Goal: Find contact information: Find contact information

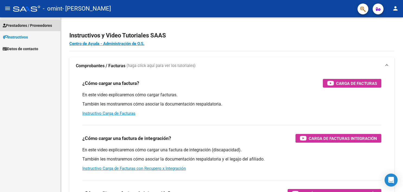
click at [20, 24] on span "Prestadores / Proveedores" at bounding box center [27, 25] width 49 height 6
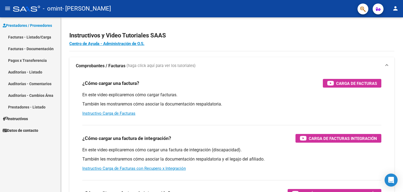
click at [37, 38] on link "Facturas - Listado/Carga" at bounding box center [30, 37] width 60 height 12
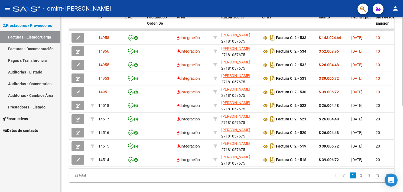
scroll to position [169, 0]
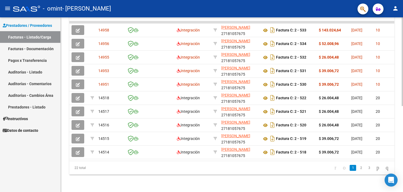
click at [403, 192] on html "menu - omint - RONGO [PERSON_NAME] person Prestadores / Proveedores Facturas - …" at bounding box center [201, 96] width 403 height 192
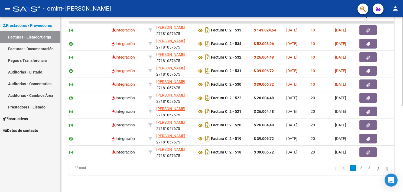
scroll to position [0, 0]
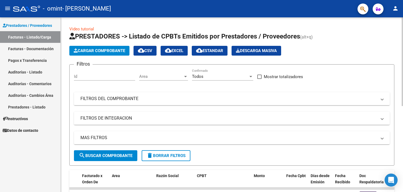
click at [402, 88] on div at bounding box center [402, 104] width 1 height 175
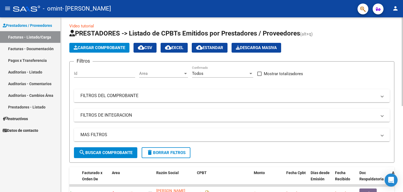
click at [402, 89] on div at bounding box center [402, 63] width 1 height 89
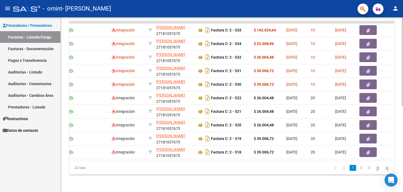
click at [402, 139] on div at bounding box center [402, 104] width 1 height 175
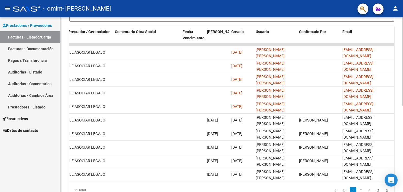
scroll to position [143, 0]
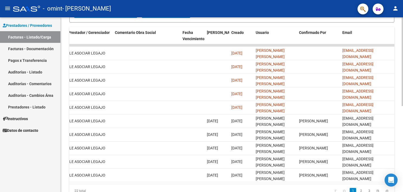
click at [401, 90] on div "Video tutorial PRESTADORES -> Listado de CPBTs Emitidos por Prestadores / Prove…" at bounding box center [233, 44] width 344 height 341
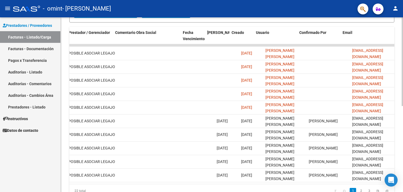
click at [72, 183] on datatable-body "14958 Integración RONGO [PERSON_NAME] 27181057675 Factura C: 2 - 533 $ 143.024,…" at bounding box center [231, 114] width 325 height 140
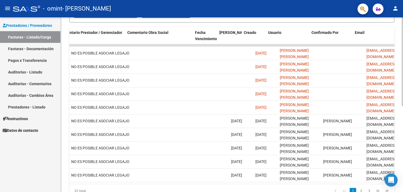
click at [72, 183] on datatable-body "14958 Integración RONGO [PERSON_NAME] 27181057675 Factura C: 2 - 533 $ 143.024,…" at bounding box center [231, 114] width 325 height 140
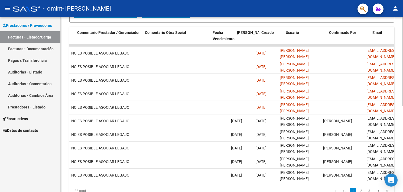
scroll to position [0, 778]
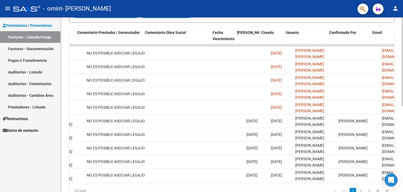
click at [72, 183] on datatable-body "14958 Integración RONGO [PERSON_NAME] 27181057675 Factura C: 2 - 533 $ 143.024,…" at bounding box center [231, 114] width 325 height 140
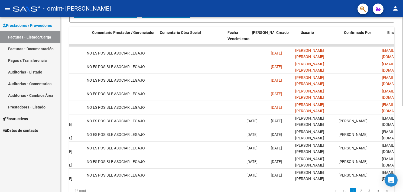
click at [72, 183] on datatable-body "14958 Integración RONGO [PERSON_NAME] 27181057675 Factura C: 2 - 533 $ 143.024,…" at bounding box center [231, 114] width 325 height 140
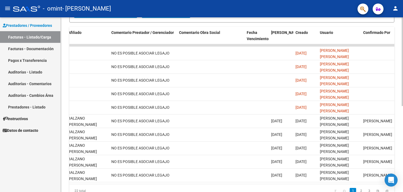
click at [72, 183] on datatable-body "14958 Integración RONGO [PERSON_NAME] 27181057675 Factura C: 2 - 533 $ 143.024,…" at bounding box center [231, 114] width 325 height 140
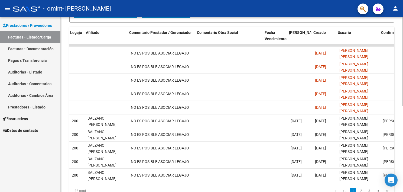
click at [72, 183] on datatable-body "14958 Integración RONGO [PERSON_NAME] 27181057675 Factura C: 2 - 533 $ 143.024,…" at bounding box center [231, 114] width 325 height 140
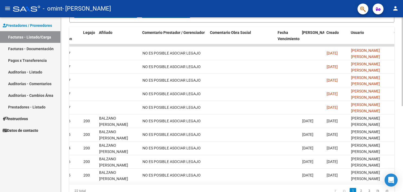
click at [72, 183] on datatable-body "14958 Integración RONGO [PERSON_NAME] 27181057675 Factura C: 2 - 533 $ 143.024,…" at bounding box center [231, 114] width 325 height 140
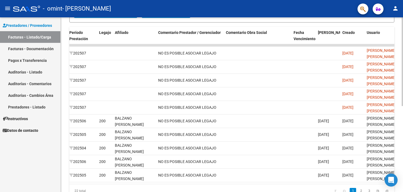
click at [72, 183] on datatable-body "14958 Integración RONGO [PERSON_NAME] 27181057675 Factura C: 2 - 533 $ 143.024,…" at bounding box center [231, 114] width 325 height 140
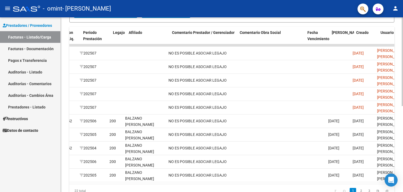
click at [72, 183] on datatable-body "14958 Integración RONGO [PERSON_NAME] 27181057675 Factura C: 2 - 533 $ 143.024,…" at bounding box center [231, 114] width 325 height 140
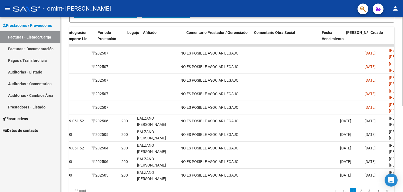
click at [72, 183] on datatable-body "14958 Integración RONGO [PERSON_NAME] 27181057675 Factura C: 2 - 533 $ 143.024,…" at bounding box center [231, 114] width 325 height 140
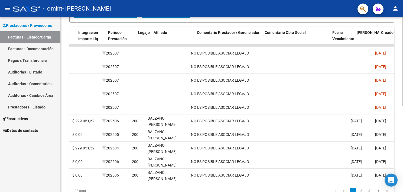
click at [72, 183] on datatable-body "14958 Integración RONGO [PERSON_NAME] 27181057675 Factura C: 2 - 533 $ 143.024,…" at bounding box center [231, 114] width 325 height 140
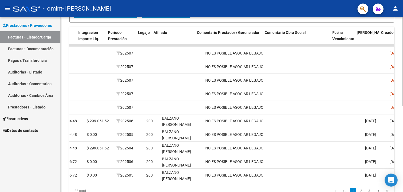
click at [72, 183] on datatable-body "14958 Integración RONGO [PERSON_NAME] 27181057675 Factura C: 2 - 533 $ 143.024,…" at bounding box center [231, 114] width 325 height 140
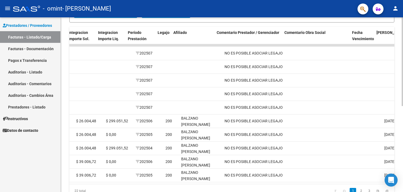
click at [72, 183] on datatable-body "14958 Integración RONGO [PERSON_NAME] 27181057675 Factura C: 2 - 533 $ 143.024,…" at bounding box center [231, 114] width 325 height 140
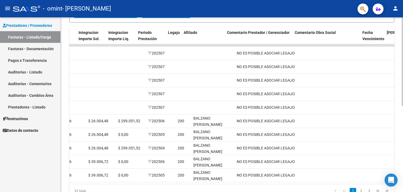
click at [72, 183] on datatable-body "14958 Integración RONGO [PERSON_NAME] 27181057675 Factura C: 2 - 533 $ 143.024,…" at bounding box center [231, 114] width 325 height 140
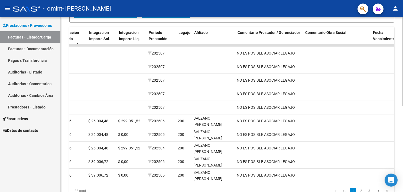
scroll to position [0, 626]
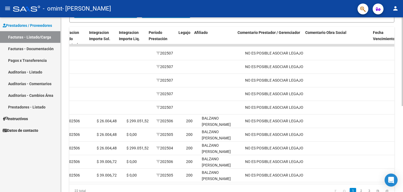
click at [72, 183] on datatable-body "14958 Integración RONGO [PERSON_NAME] 27181057675 Factura C: 2 - 533 $ 143.024,…" at bounding box center [231, 114] width 325 height 140
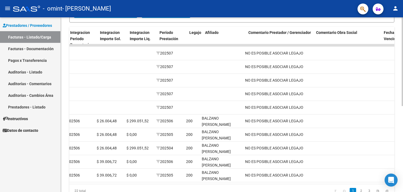
scroll to position [0, 616]
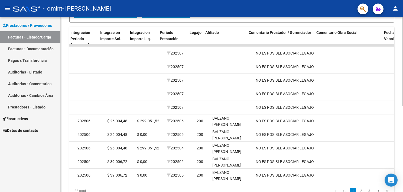
click at [72, 183] on datatable-body "14958 Integración RONGO [PERSON_NAME] 27181057675 Factura C: 2 - 533 $ 143.024,…" at bounding box center [231, 114] width 325 height 140
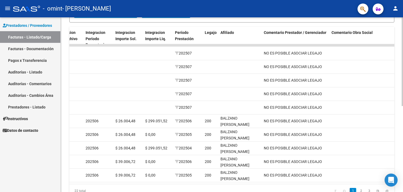
click at [72, 183] on datatable-body "14958 Integración RONGO [PERSON_NAME] 27181057675 Factura C: 2 - 533 $ 143.024,…" at bounding box center [231, 114] width 325 height 140
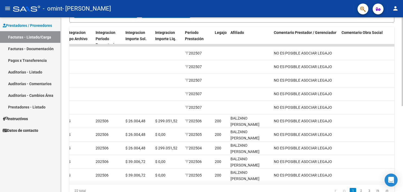
click at [72, 183] on datatable-body "14958 Integración RONGO [PERSON_NAME] 27181057675 Factura C: 2 - 533 $ 143.024,…" at bounding box center [231, 114] width 325 height 140
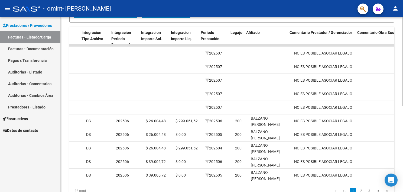
click at [72, 183] on datatable-body "14958 Integración RONGO [PERSON_NAME] 27181057675 Factura C: 2 - 533 $ 143.024,…" at bounding box center [231, 114] width 325 height 140
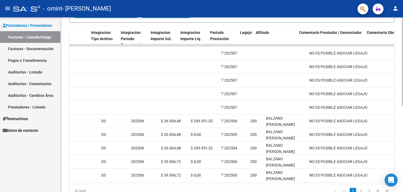
click at [72, 183] on datatable-body "14958 Integración RONGO [PERSON_NAME] 27181057675 Factura C: 2 - 533 $ 143.024,…" at bounding box center [231, 114] width 325 height 140
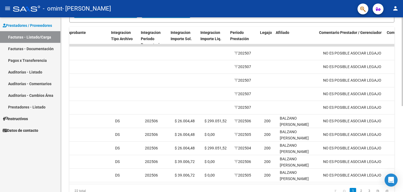
click at [72, 183] on datatable-body "14958 Integración RONGO [PERSON_NAME] 27181057675 Factura C: 2 - 533 $ 143.024,…" at bounding box center [231, 114] width 325 height 140
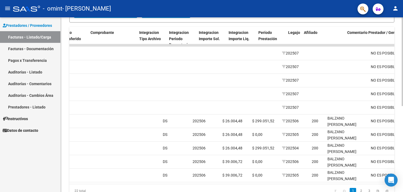
click at [72, 183] on datatable-body "14958 Integración RONGO [PERSON_NAME] 27181057675 Factura C: 2 - 533 $ 143.024,…" at bounding box center [231, 114] width 325 height 140
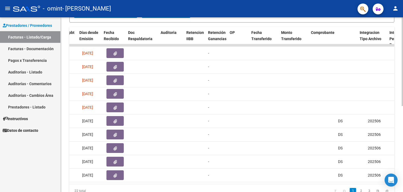
click at [72, 183] on datatable-body "14958 Integración RONGO [PERSON_NAME] 27181057675 Factura C: 2 - 533 $ 143.024,…" at bounding box center [231, 114] width 325 height 140
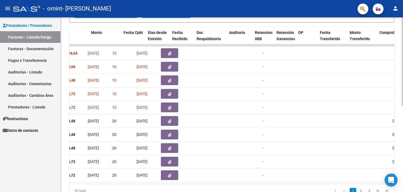
scroll to position [0, 195]
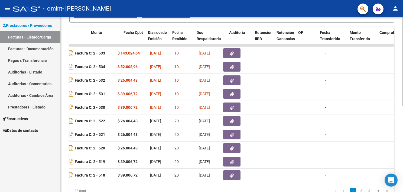
click at [72, 183] on datatable-body "14958 Integración RONGO [PERSON_NAME] 27181057675 Factura C: 2 - 533 $ 143.024,…" at bounding box center [231, 114] width 325 height 140
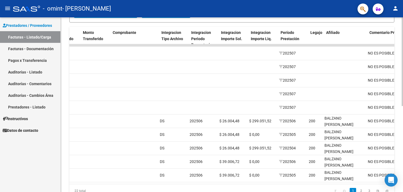
scroll to position [0, 495]
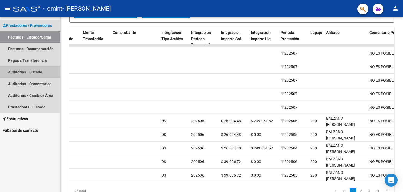
click at [19, 71] on link "Auditorías - Listado" at bounding box center [30, 72] width 60 height 12
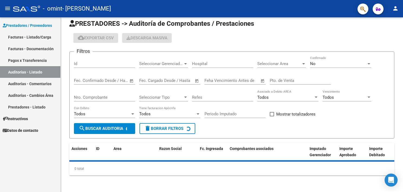
scroll to position [19, 0]
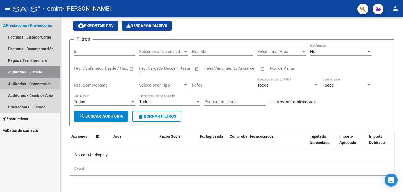
click at [19, 81] on link "Auditorías - Comentarios" at bounding box center [30, 84] width 60 height 12
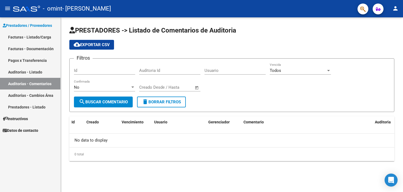
click at [22, 94] on link "Auditorías - Cambios Área" at bounding box center [30, 95] width 60 height 12
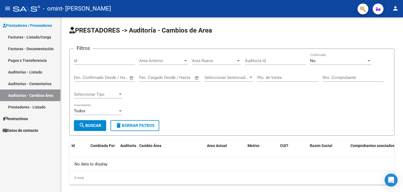
click at [24, 106] on link "Prestadores - Listado" at bounding box center [30, 107] width 60 height 12
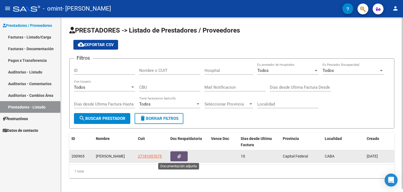
click at [182, 157] on button "button" at bounding box center [178, 156] width 17 height 10
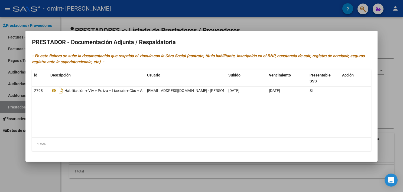
click at [228, 17] on div at bounding box center [201, 96] width 403 height 192
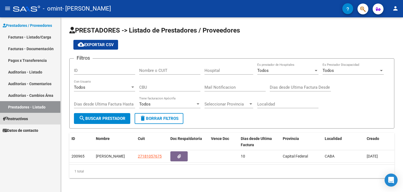
click at [23, 116] on span "Instructivos" at bounding box center [15, 119] width 25 height 6
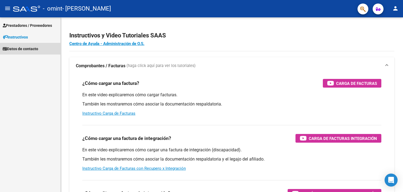
click at [31, 46] on span "Datos de contacto" at bounding box center [20, 49] width 35 height 6
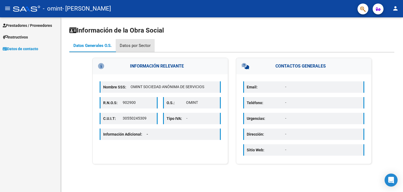
click at [141, 43] on div "Datos por Sector" at bounding box center [135, 46] width 31 height 6
